Goal: Check status: Check status

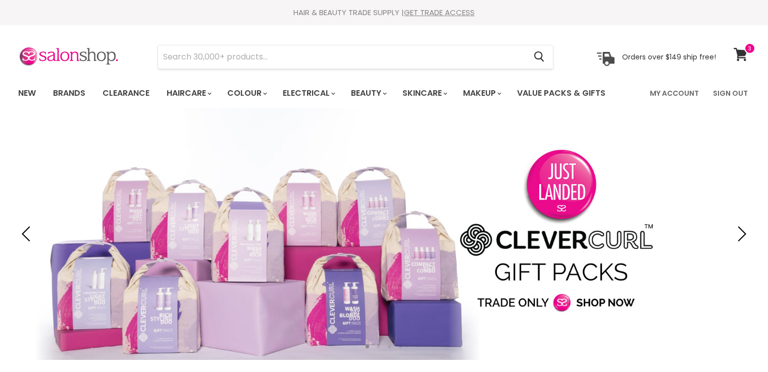
click at [742, 49] on icon at bounding box center [740, 54] width 14 height 13
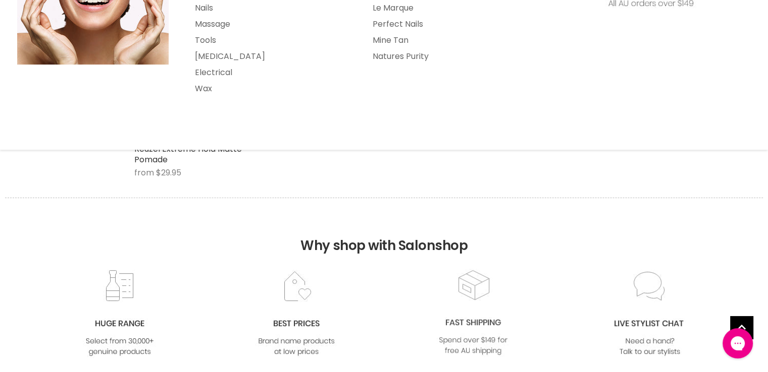
scroll to position [202, 0]
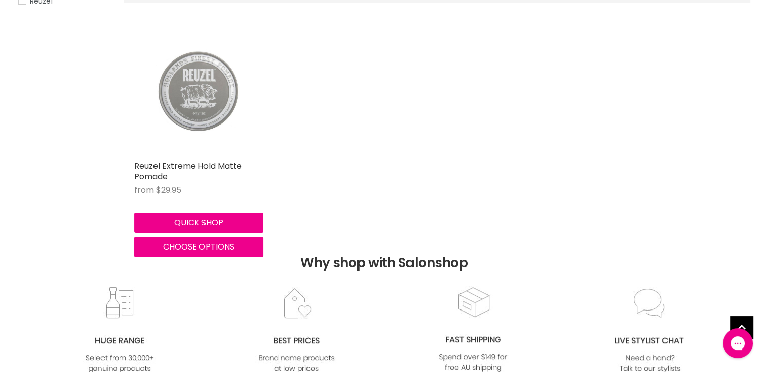
click at [205, 108] on img "Main content" at bounding box center [198, 91] width 86 height 129
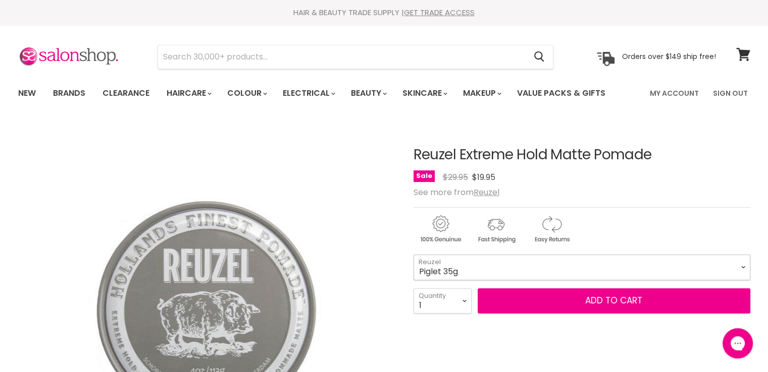
click at [462, 273] on select "Piglet 35g Pig 113g Hog 340g" at bounding box center [581, 267] width 337 height 25
click at [413, 255] on select "Piglet 35g Pig 113g Hog 340g" at bounding box center [581, 267] width 337 height 25
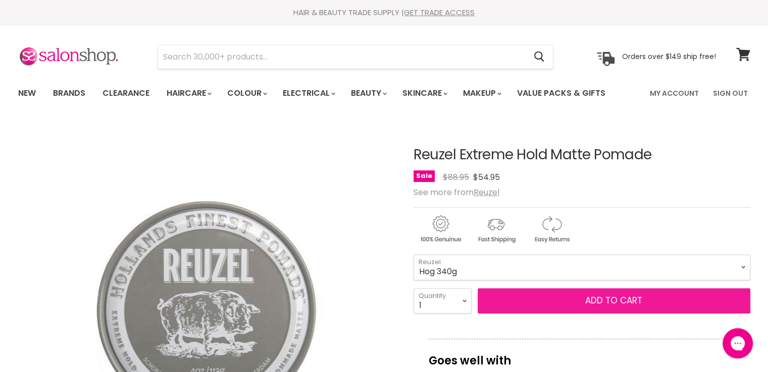
click at [527, 291] on button "Add to cart" at bounding box center [613, 301] width 273 height 25
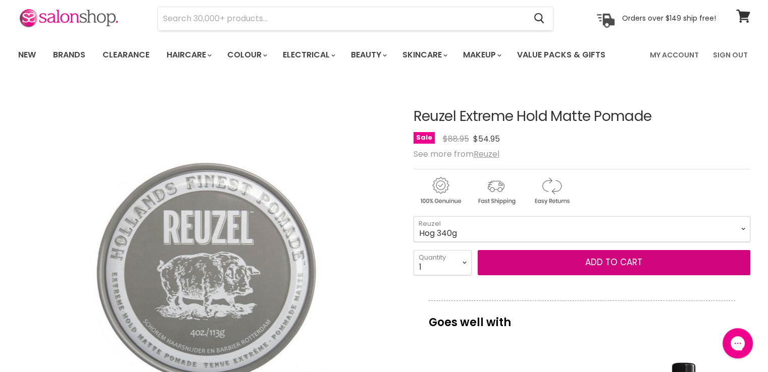
scroll to position [101, 0]
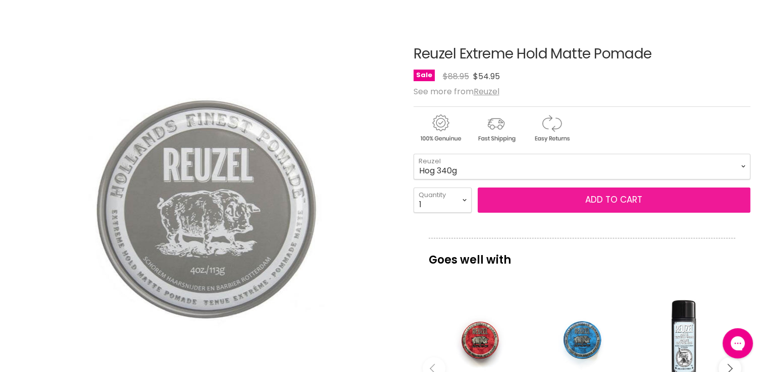
click at [593, 195] on button "Add to cart" at bounding box center [613, 200] width 273 height 25
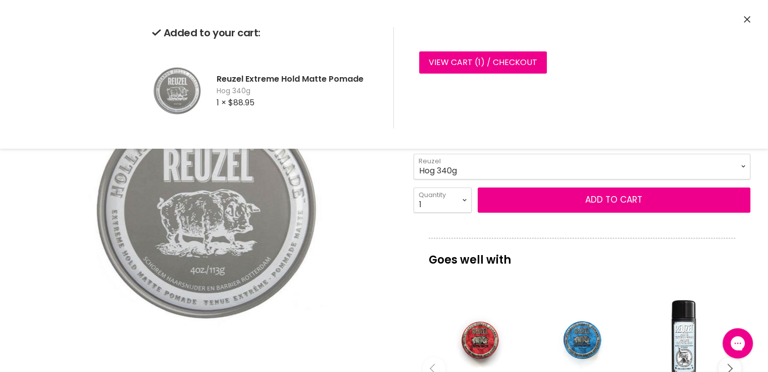
click at [745, 17] on icon "Close" at bounding box center [746, 19] width 7 height 7
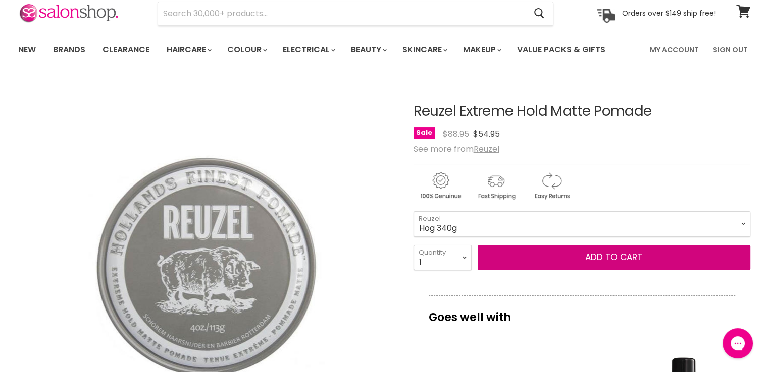
scroll to position [0, 0]
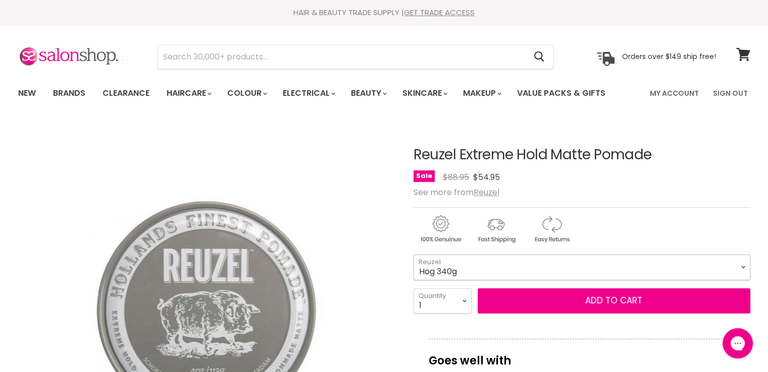
click at [434, 273] on select "Piglet 35g Pig 113g Hog 340g" at bounding box center [581, 267] width 337 height 25
select select "Piglet 35g"
click at [413, 255] on select "Piglet 35g Pig 113g Hog 340g" at bounding box center [581, 267] width 337 height 25
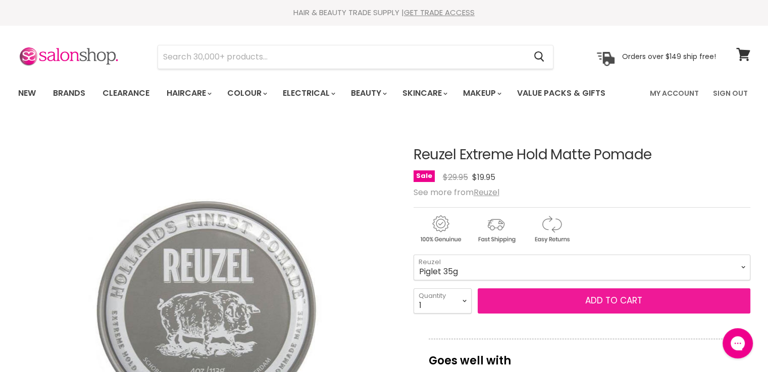
click at [595, 300] on button "Add to cart" at bounding box center [613, 301] width 273 height 25
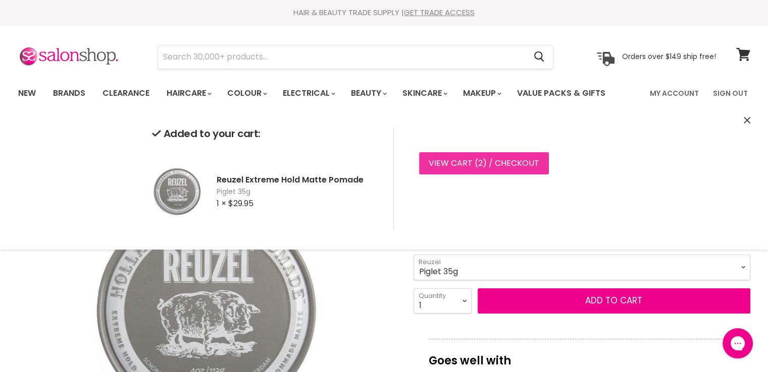
click at [468, 165] on link "View cart ( 2 ) / Checkout" at bounding box center [484, 163] width 130 height 22
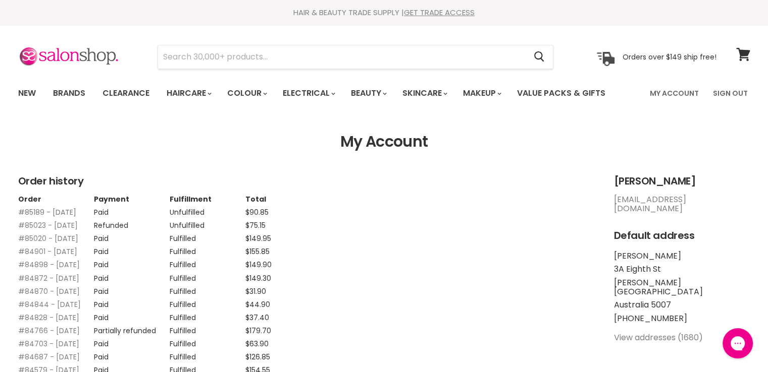
click at [34, 208] on link "#85189 - [DATE]" at bounding box center [47, 212] width 58 height 10
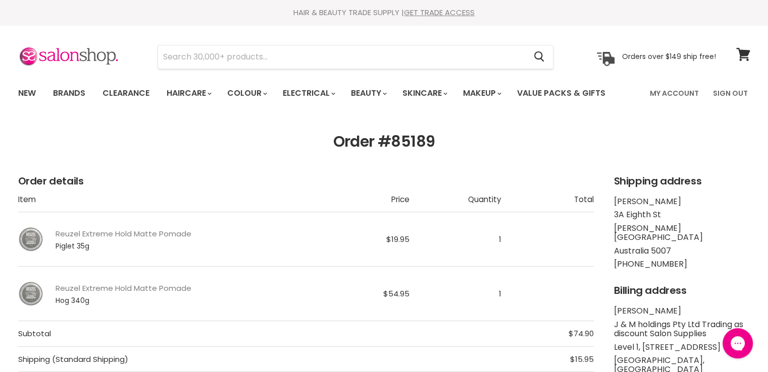
drag, startPoint x: 0, startPoint y: 0, endPoint x: 395, endPoint y: 139, distance: 418.3
click at [395, 139] on h1 "Order #85189" at bounding box center [384, 142] width 732 height 18
copy h1 "85189"
drag, startPoint x: 213, startPoint y: 291, endPoint x: 55, endPoint y: 285, distance: 158.6
click at [55, 285] on td "Reuzel Extreme Hold Matte Pomade Hog 340g" at bounding box center [167, 294] width 299 height 55
